Goal: Transaction & Acquisition: Purchase product/service

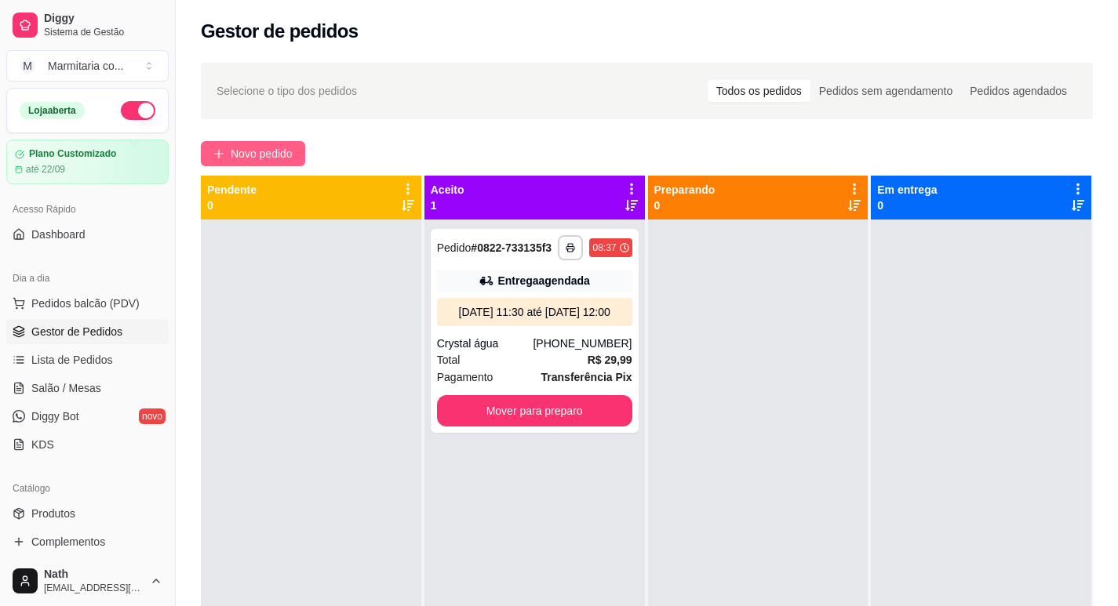
click at [282, 158] on span "Novo pedido" at bounding box center [262, 153] width 62 height 17
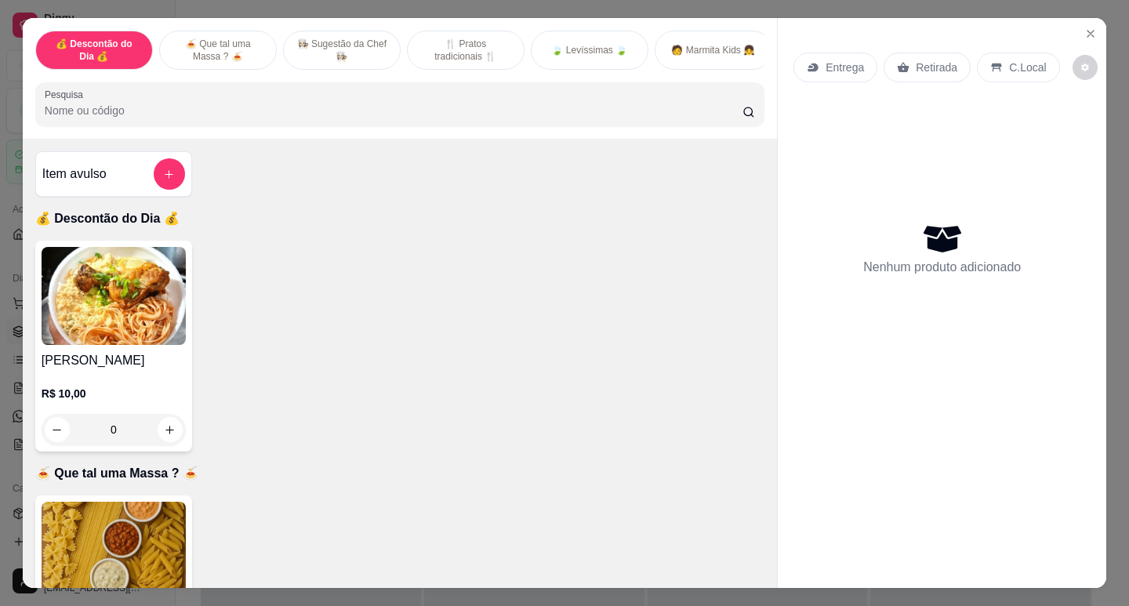
click at [113, 394] on p "R$ 10,00" at bounding box center [114, 394] width 144 height 16
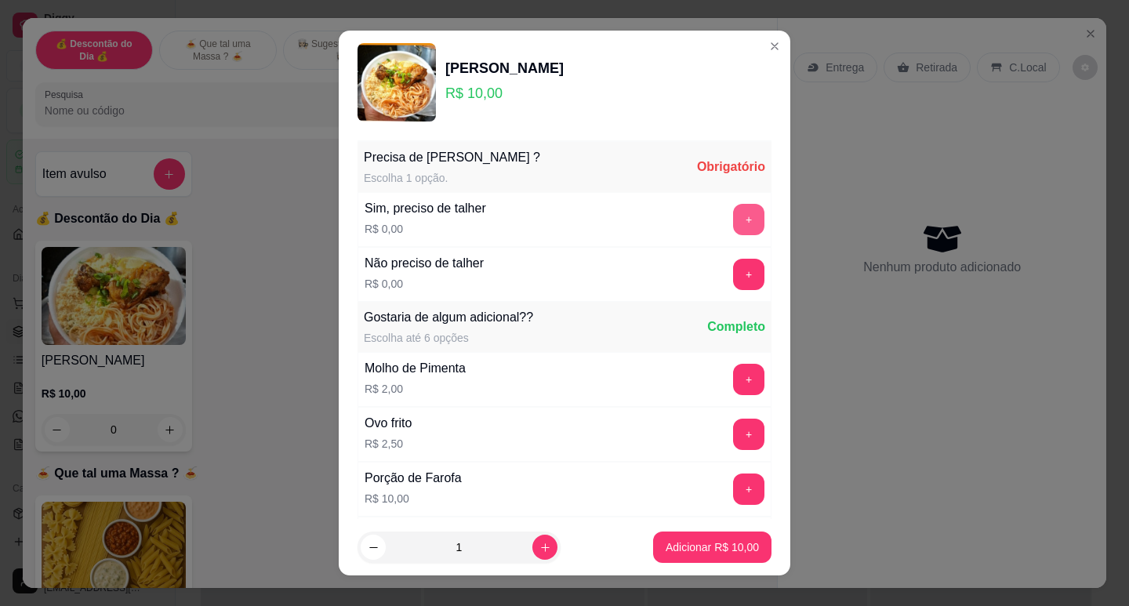
click at [733, 220] on button "+" at bounding box center [748, 219] width 31 height 31
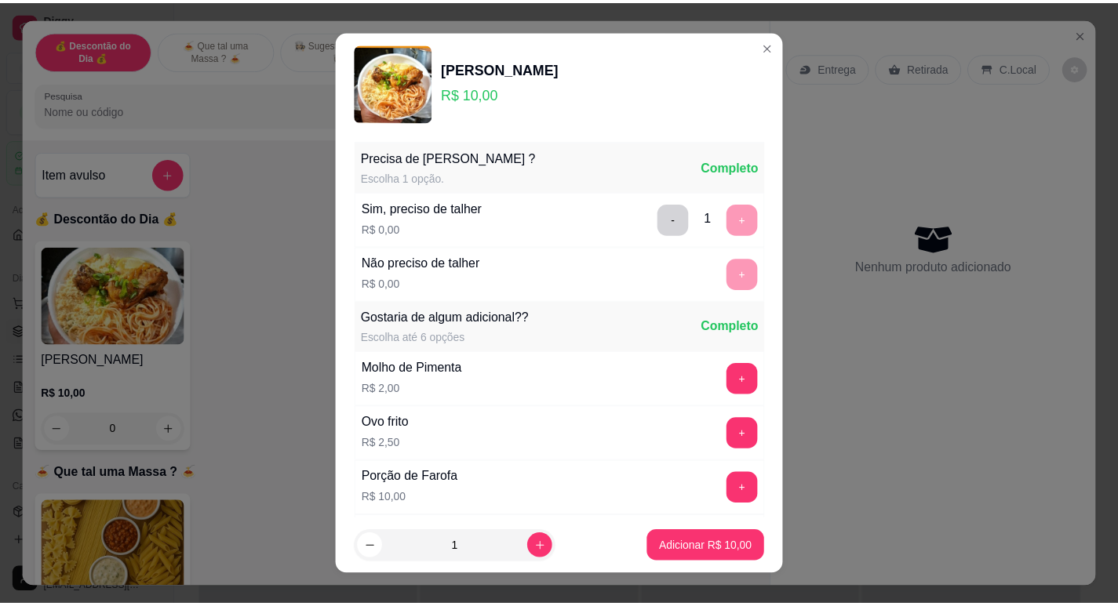
scroll to position [168, 0]
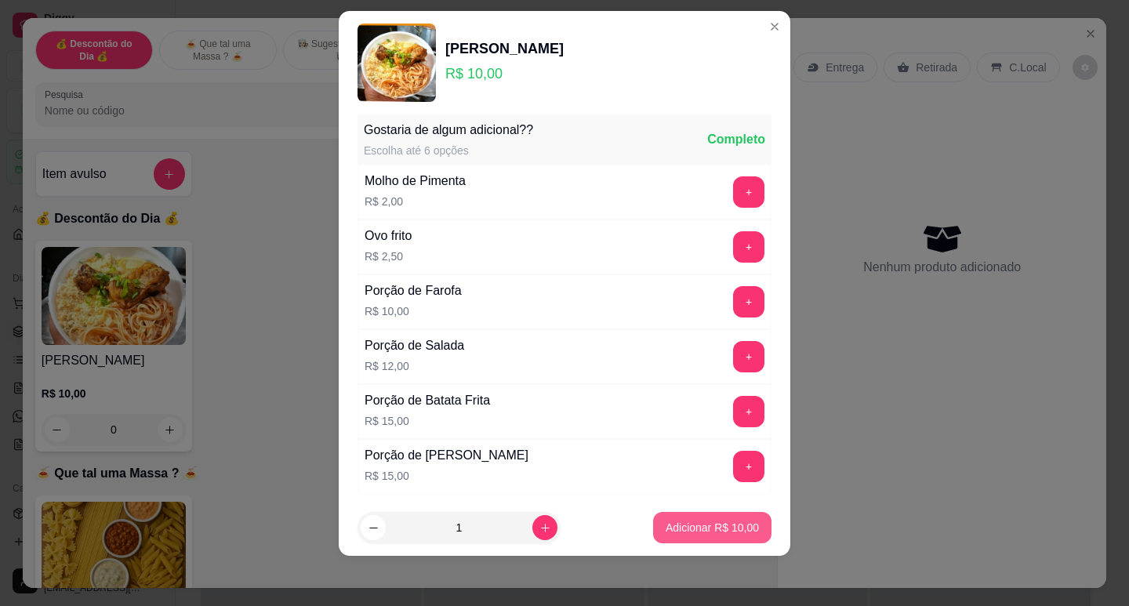
click at [710, 536] on button "Adicionar R$ 10,00" at bounding box center [712, 527] width 118 height 31
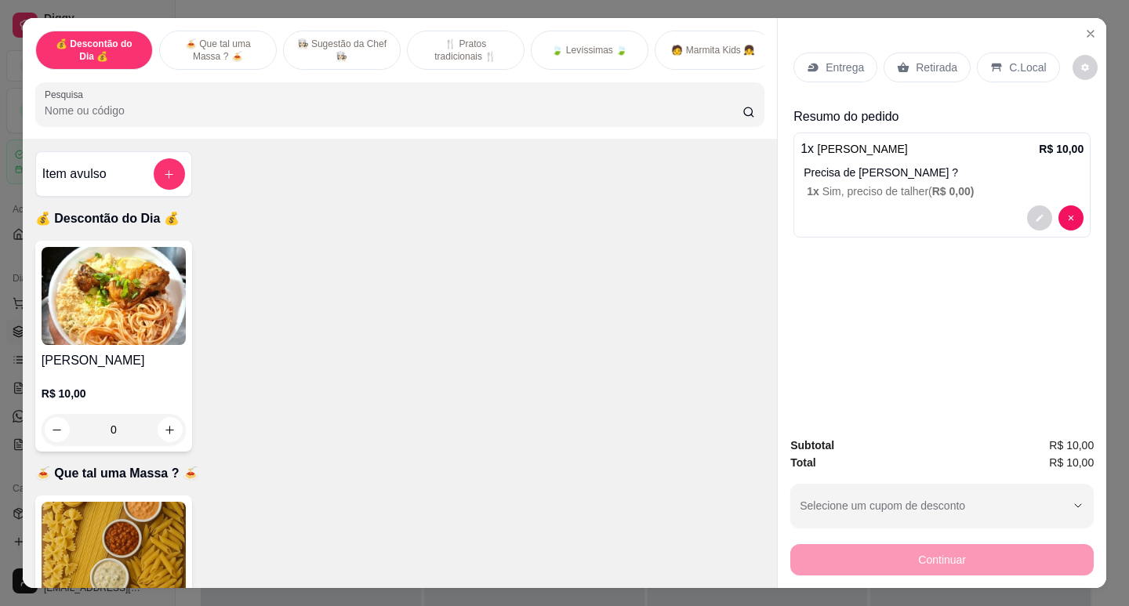
click at [834, 62] on p "Entrega" at bounding box center [845, 68] width 38 height 16
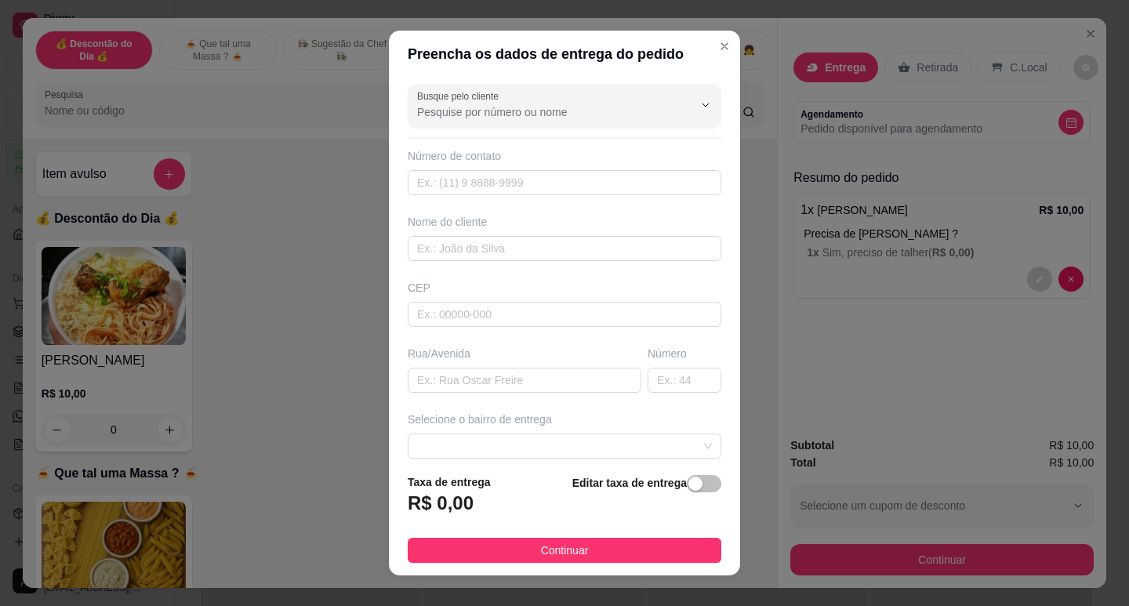
click at [489, 111] on input "Busque pelo cliente" at bounding box center [542, 112] width 251 height 16
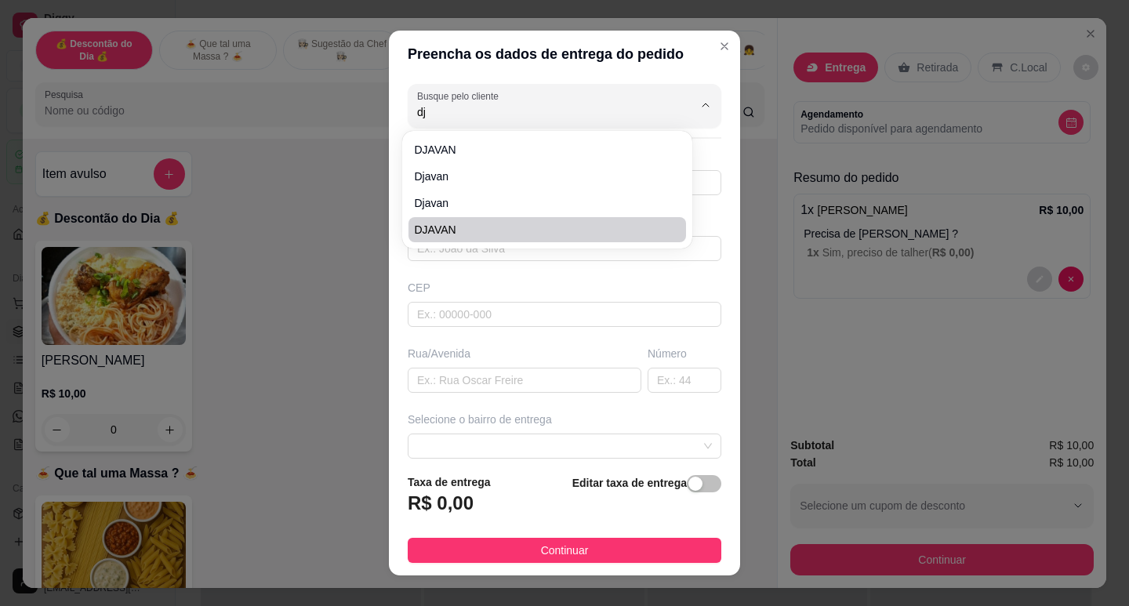
click at [453, 237] on span "DJAVAN" at bounding box center [539, 230] width 249 height 16
type input "DJAVAN"
type input "13981387850"
type input "DJAVAN"
type input "Av 09"
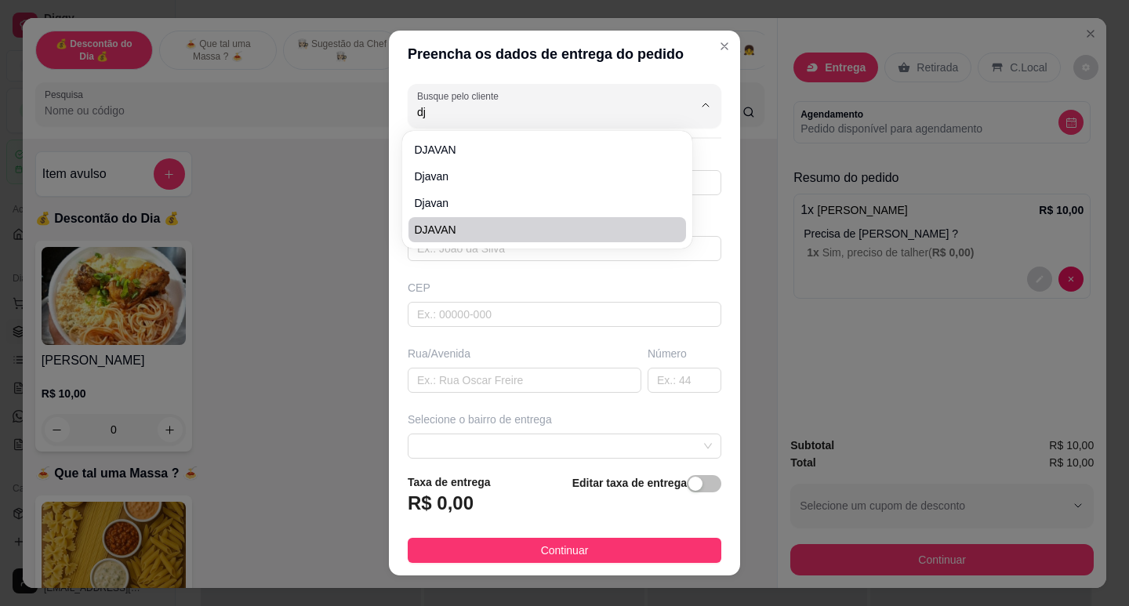
type input "128"
type input "Guarujá"
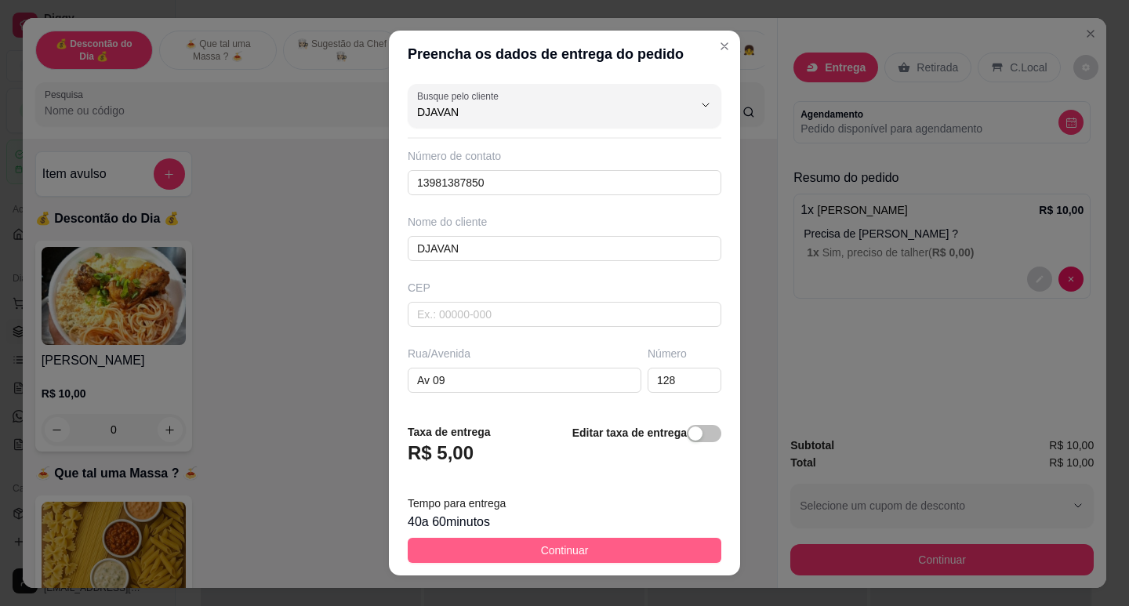
type input "DJAVAN"
click at [559, 553] on span "Continuar" at bounding box center [565, 550] width 48 height 17
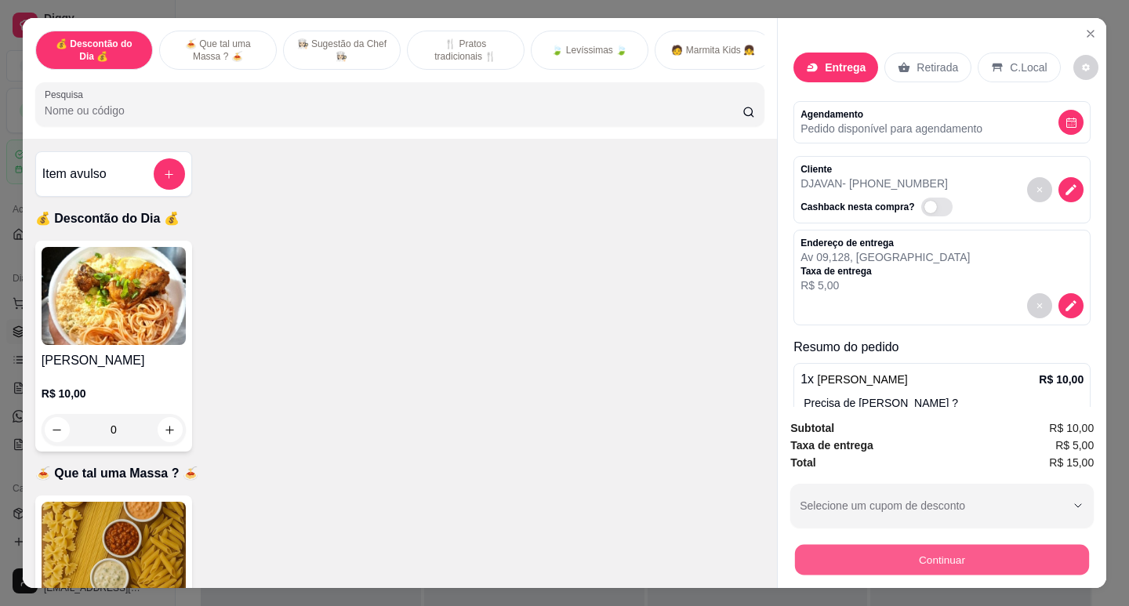
click at [859, 553] on button "Continuar" at bounding box center [942, 559] width 294 height 31
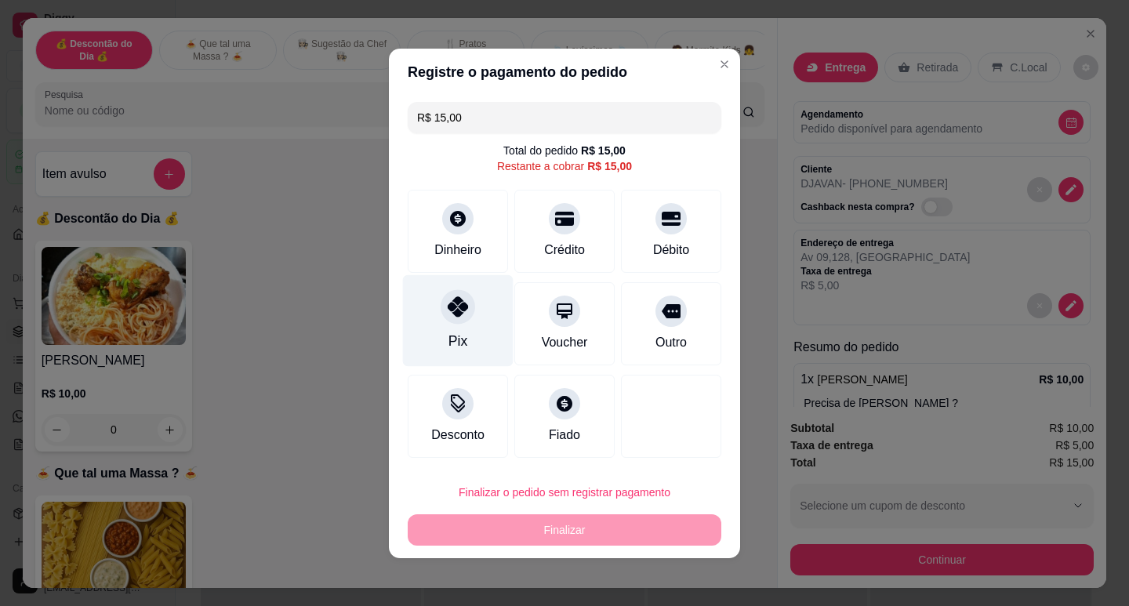
click at [458, 300] on icon at bounding box center [458, 306] width 20 height 20
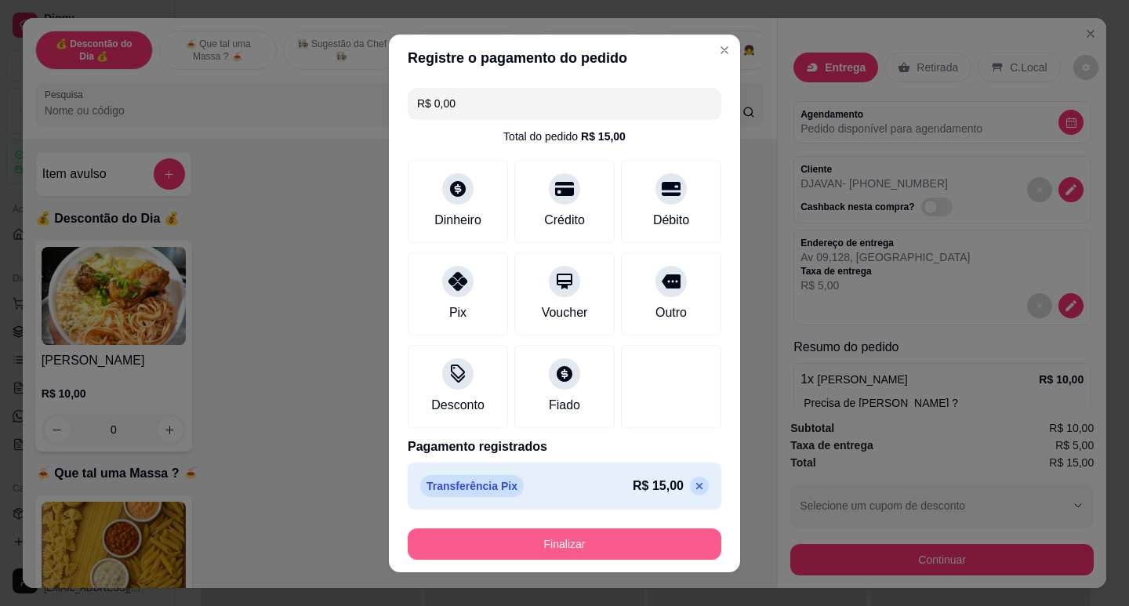
click at [487, 540] on button "Finalizar" at bounding box center [565, 544] width 314 height 31
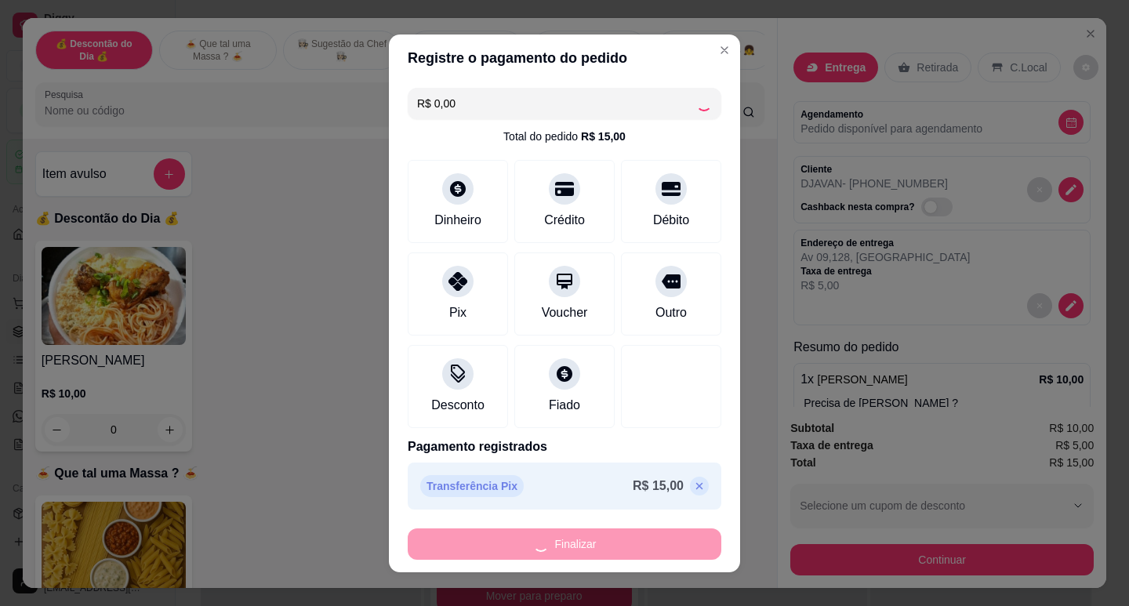
type input "-R$ 15,00"
